Goal: Task Accomplishment & Management: Manage account settings

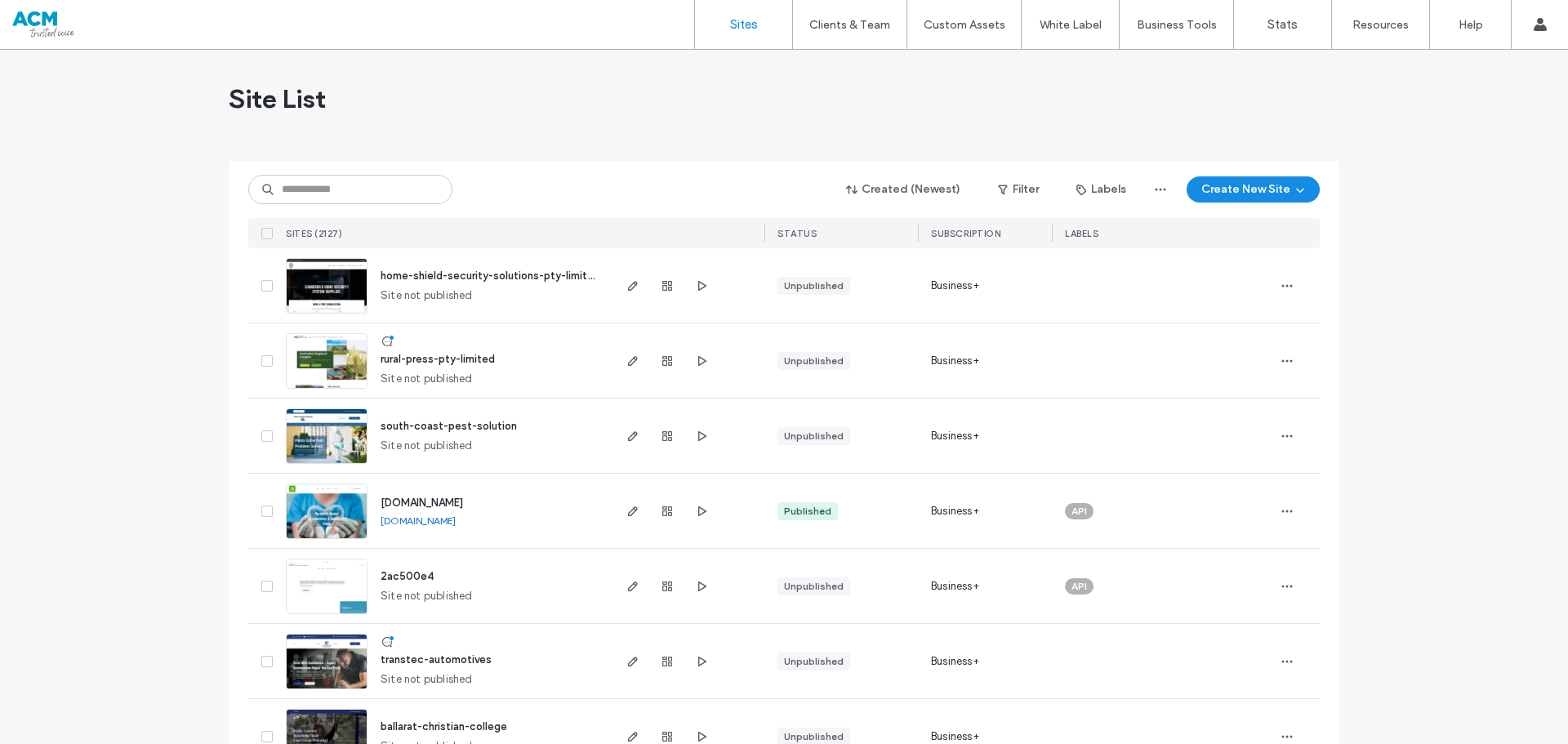
click at [349, 170] on div "Created (Newest) Filter Labels Create New Site SITES (2127) STATUS SUBSCRIPTION…" at bounding box center [784, 204] width 1071 height 87
click at [351, 174] on div "Created (Newest) Filter Labels Create New Site SITES (2127) STATUS SUBSCRIPTION…" at bounding box center [784, 204] width 1071 height 87
click at [385, 186] on input at bounding box center [349, 190] width 204 height 30
type input "*******"
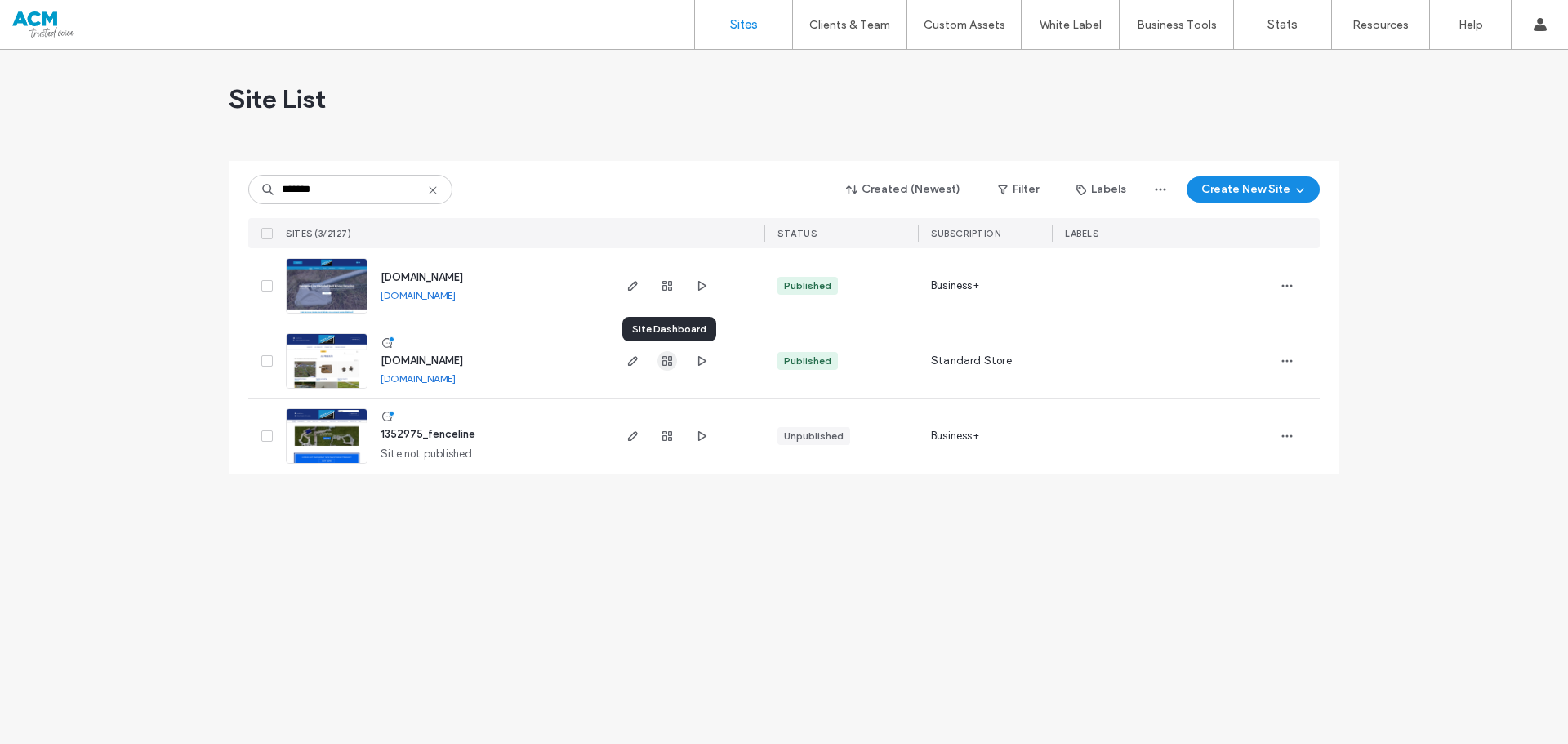
click at [671, 355] on icon "button" at bounding box center [667, 361] width 13 height 13
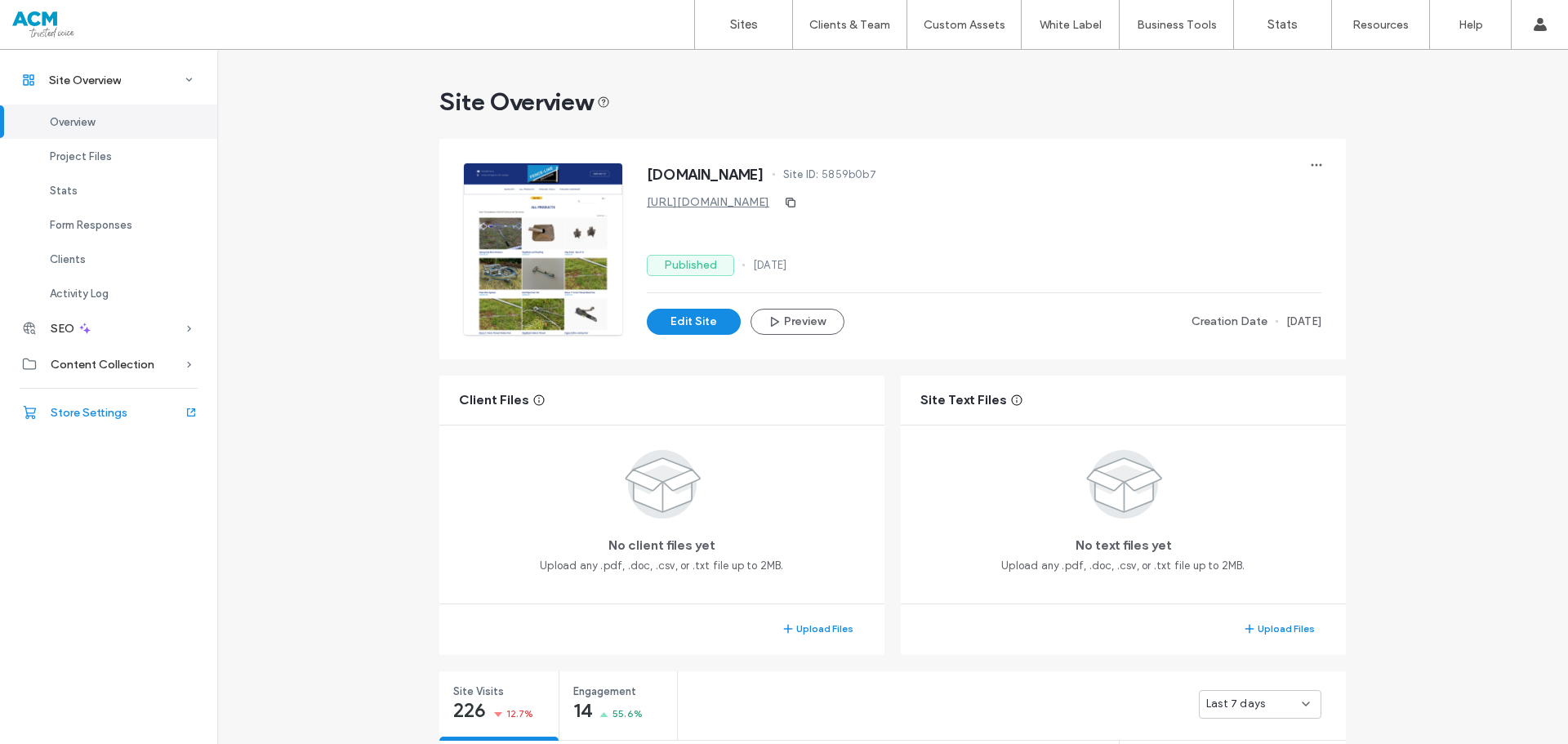
click at [55, 418] on span "Store Settings" at bounding box center [89, 413] width 77 height 14
click at [102, 416] on span "Store Settings" at bounding box center [89, 413] width 77 height 14
click at [114, 413] on span "Store Settings" at bounding box center [89, 413] width 77 height 14
